Goal: Information Seeking & Learning: Learn about a topic

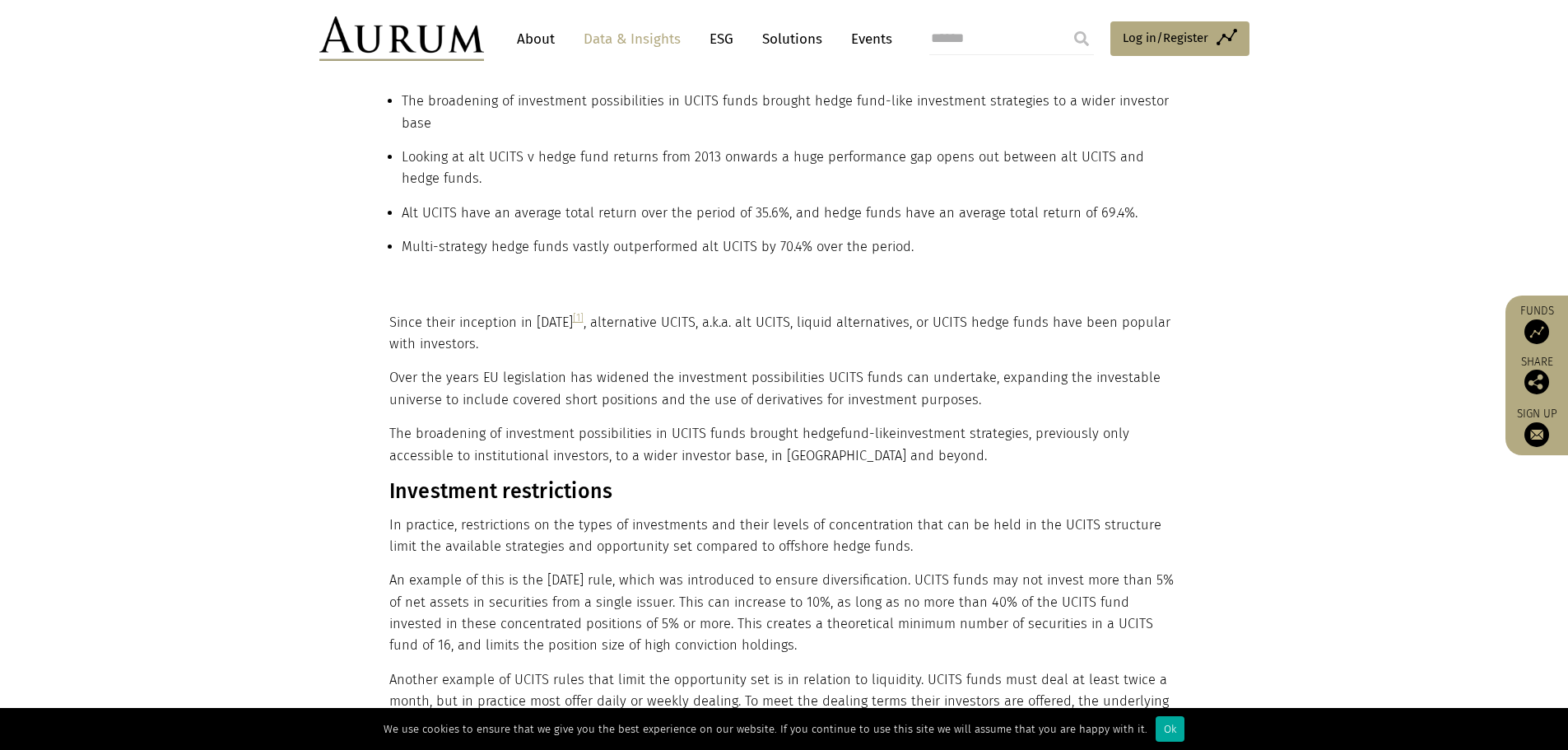
scroll to position [493, 0]
drag, startPoint x: 1015, startPoint y: 334, endPoint x: 476, endPoint y: 289, distance: 540.9
click at [1015, 334] on p "Since their inception in [DATE] [1] , alternative UCITS, a.k.a. alt UCITS, liqu…" at bounding box center [782, 333] width 786 height 44
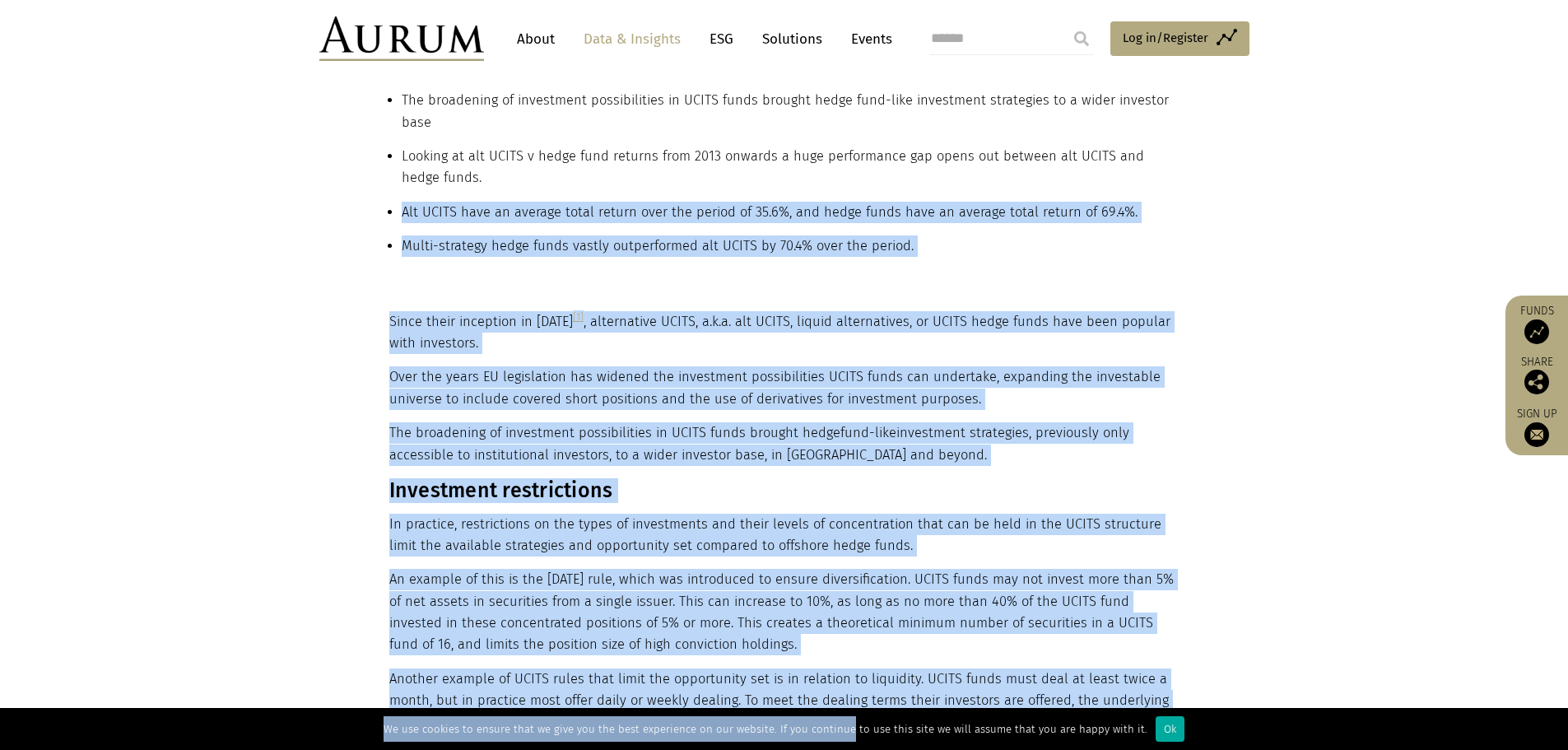
drag, startPoint x: 403, startPoint y: 203, endPoint x: 800, endPoint y: 694, distance: 631.4
click at [516, 388] on p "Over the years EU legislation has widened the investment possibilities UCITS fu…" at bounding box center [782, 387] width 786 height 44
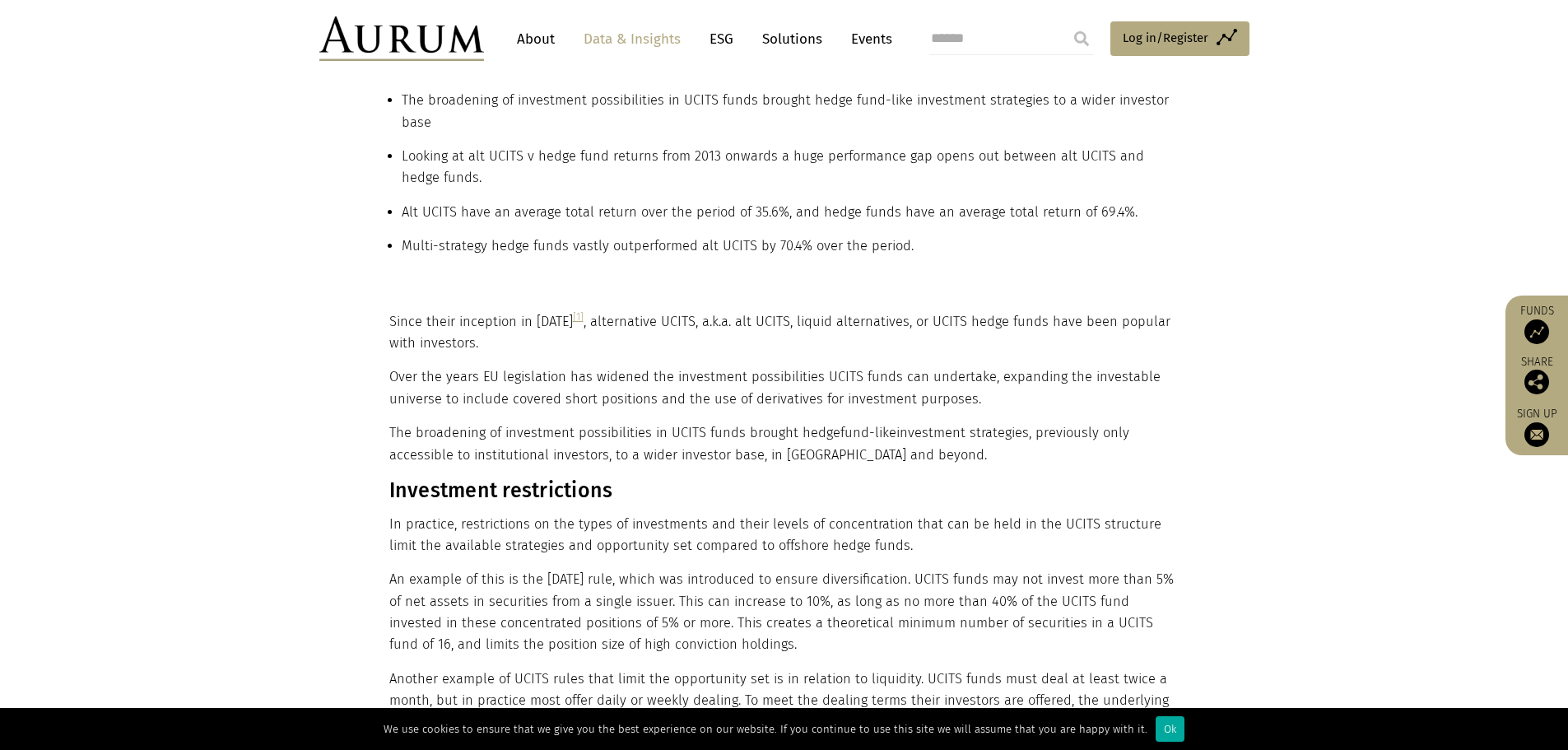
click at [575, 222] on li "Alt UCITS have an average total return over the period of 35.6%, and hedge fund…" at bounding box center [790, 218] width 778 height 33
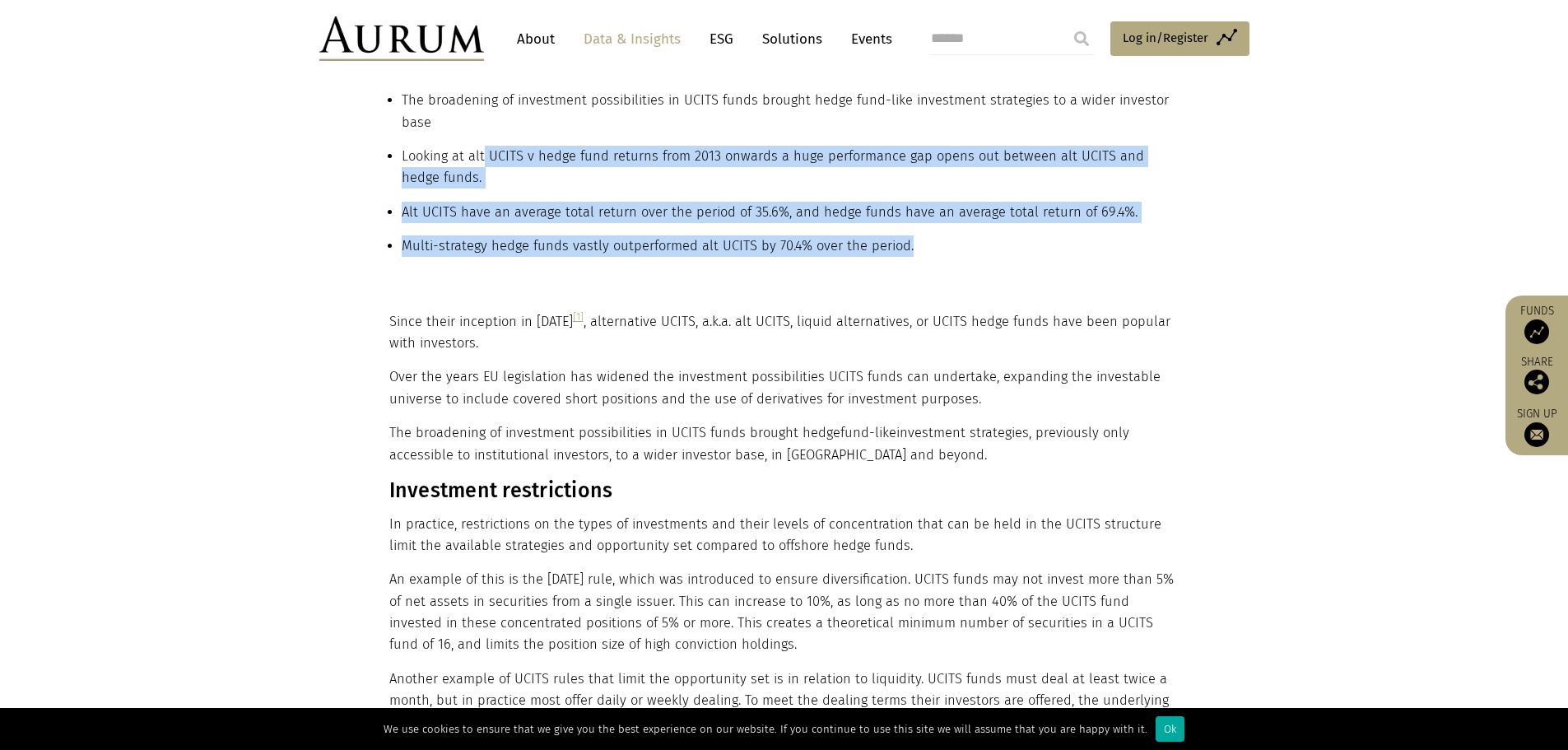
drag, startPoint x: 482, startPoint y: 151, endPoint x: 993, endPoint y: 254, distance: 521.3
click at [993, 254] on ul "Since their inception in [DATE] [1] , alternative UCITS, a.k.a. alt UCITS, liqu…" at bounding box center [784, 151] width 790 height 235
click at [993, 254] on li "Multi-strategy hedge funds vastly outperformed alt UCITS by 70.4% over the peri…" at bounding box center [790, 251] width 778 height 33
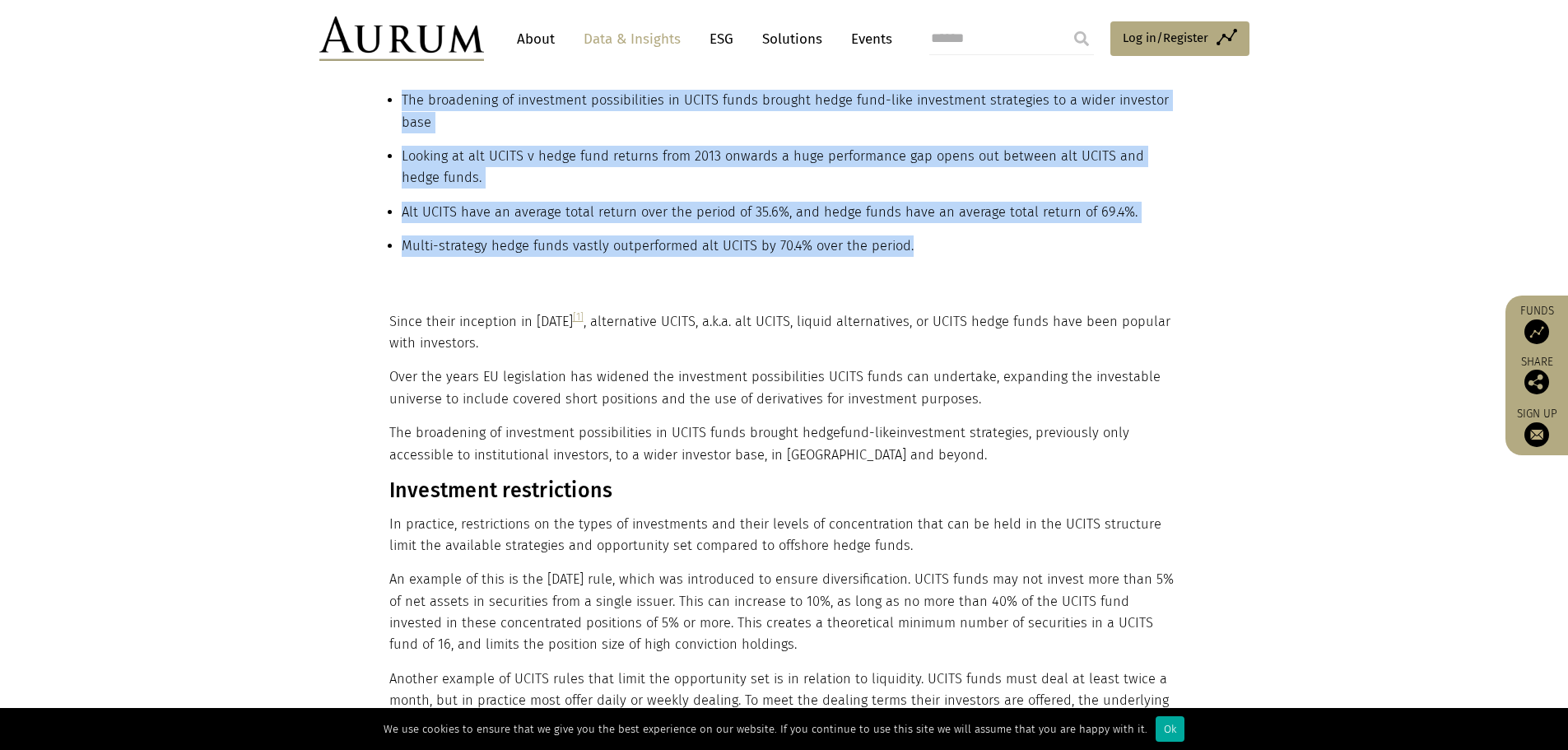
drag, startPoint x: 955, startPoint y: 263, endPoint x: 363, endPoint y: 78, distance: 620.2
click at [363, 78] on section "In summary… Since their inception in [DATE] [1] , alternative UCITS, a.k.a. alt…" at bounding box center [784, 109] width 1568 height 403
click at [626, 179] on li "Looking at alt UCITS v hedge fund returns from 2013 onwards a huge performance …" at bounding box center [790, 173] width 778 height 56
drag, startPoint x: 898, startPoint y: 242, endPoint x: 406, endPoint y: 93, distance: 514.1
click at [406, 93] on ul "Since their inception in [DATE] [1] , alternative UCITS, a.k.a. alt UCITS, liqu…" at bounding box center [784, 151] width 790 height 235
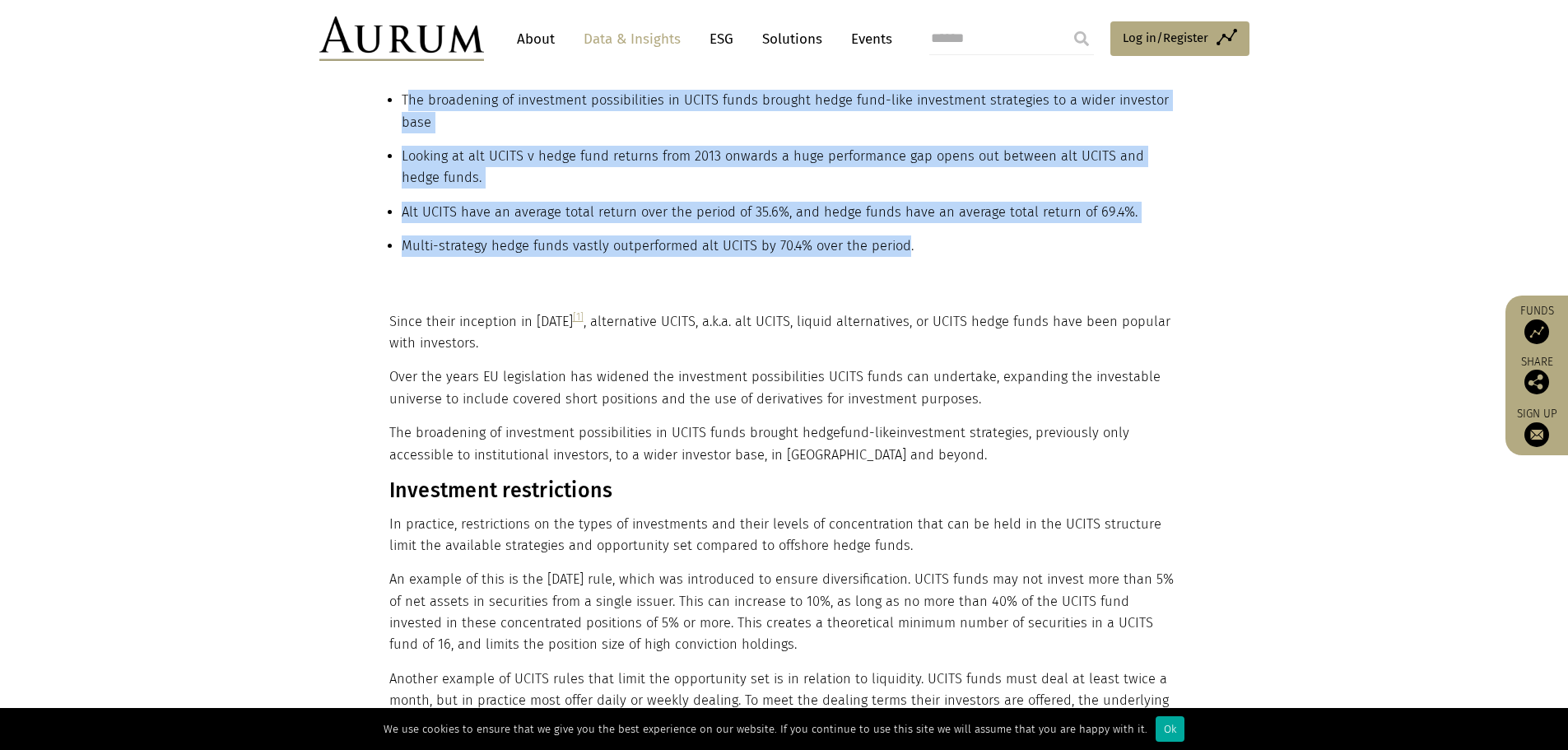
click at [473, 100] on li "The broadening of investment possibilities in UCITS funds brought hedge fund-li…" at bounding box center [790, 117] width 778 height 56
